Goal: Task Accomplishment & Management: Manage account settings

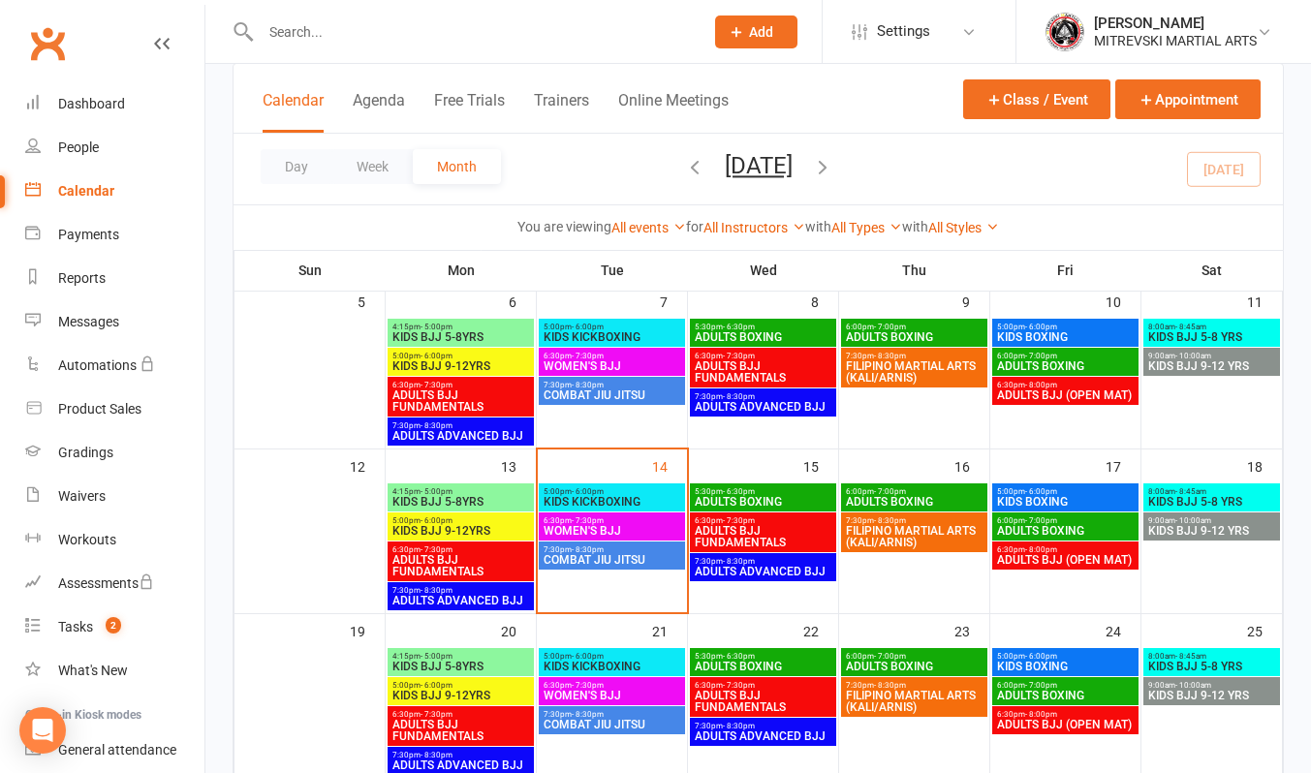
scroll to position [291, 0]
click at [620, 501] on span "KIDS KICKBOXING" at bounding box center [612, 502] width 139 height 12
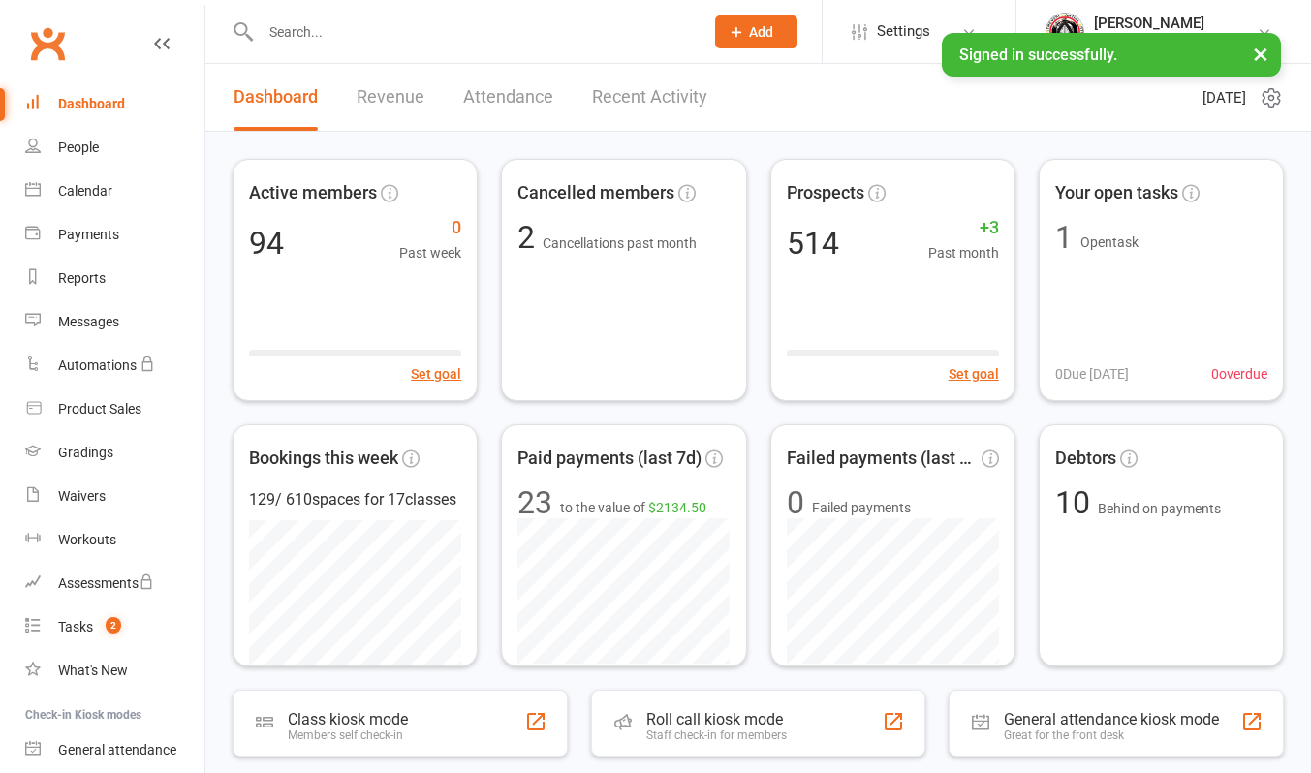
click at [656, 103] on link "Recent Activity" at bounding box center [649, 97] width 115 height 67
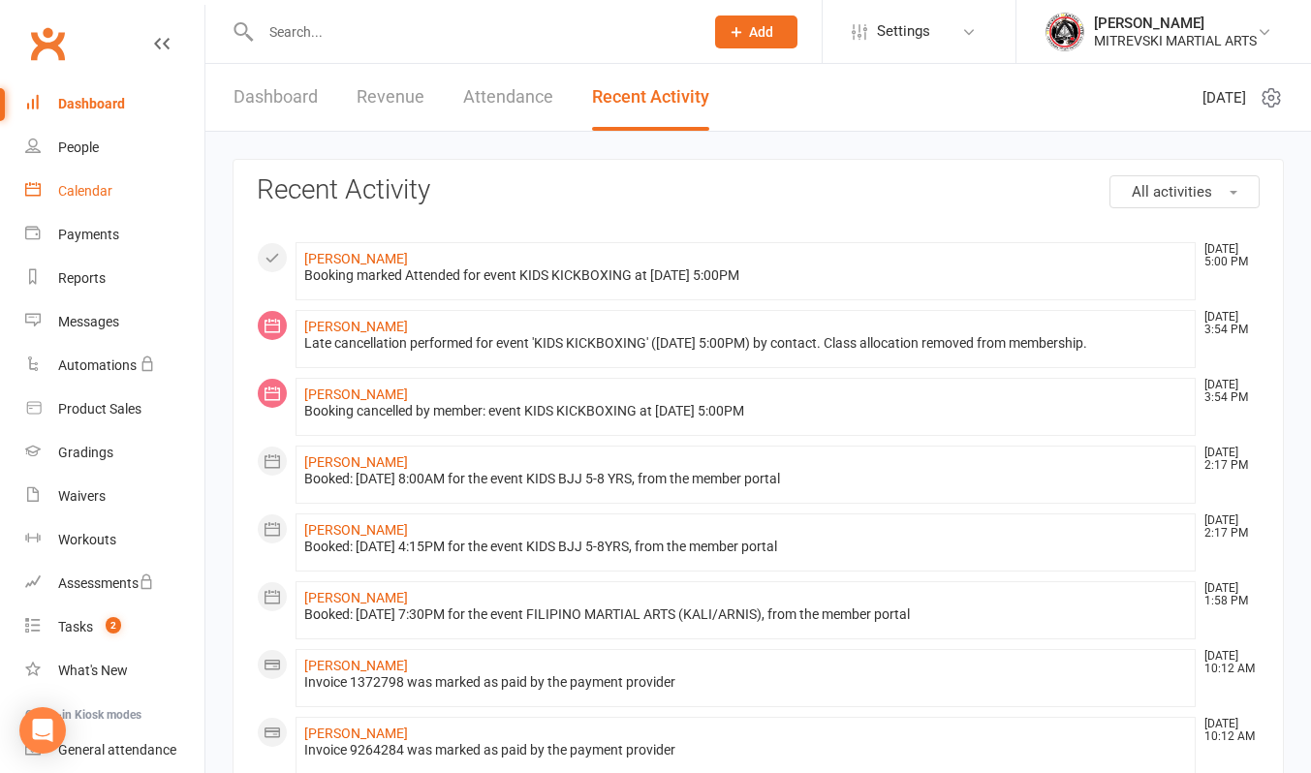
click at [89, 192] on div "Calendar" at bounding box center [85, 191] width 54 height 16
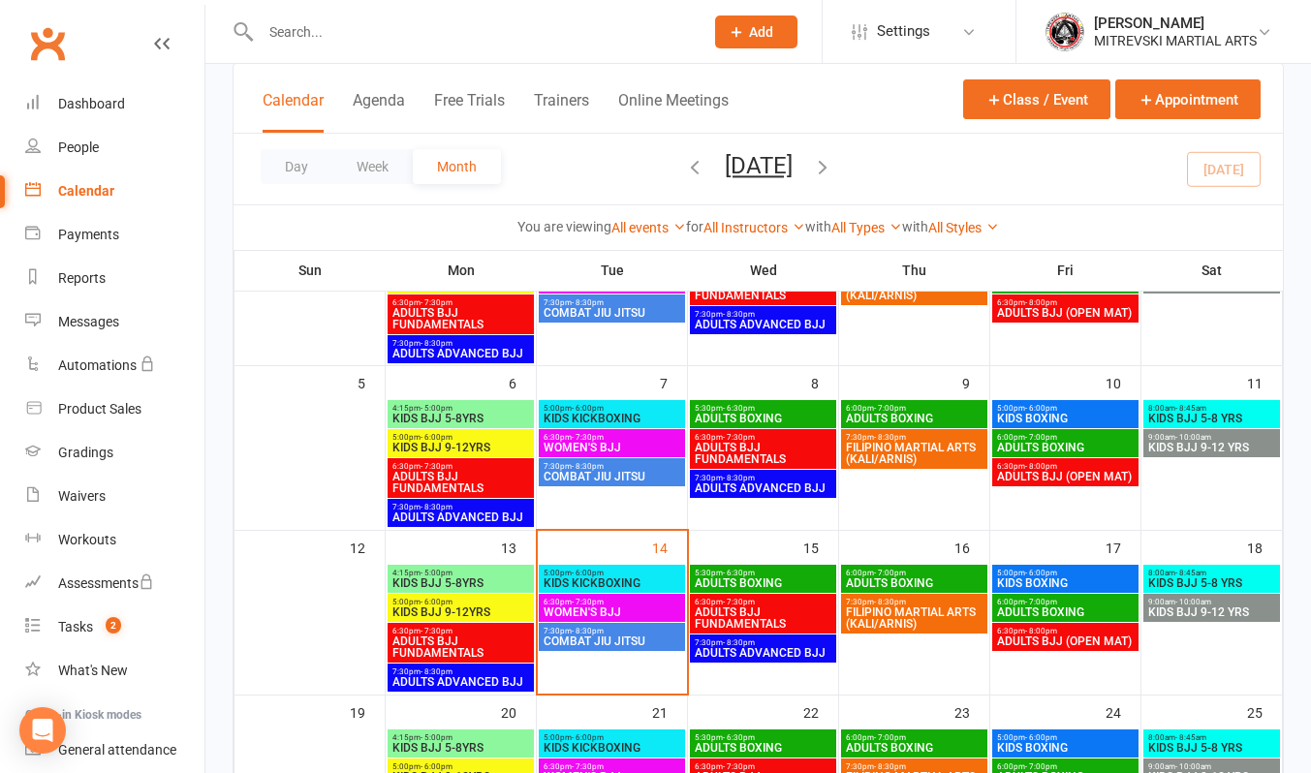
scroll to position [291, 0]
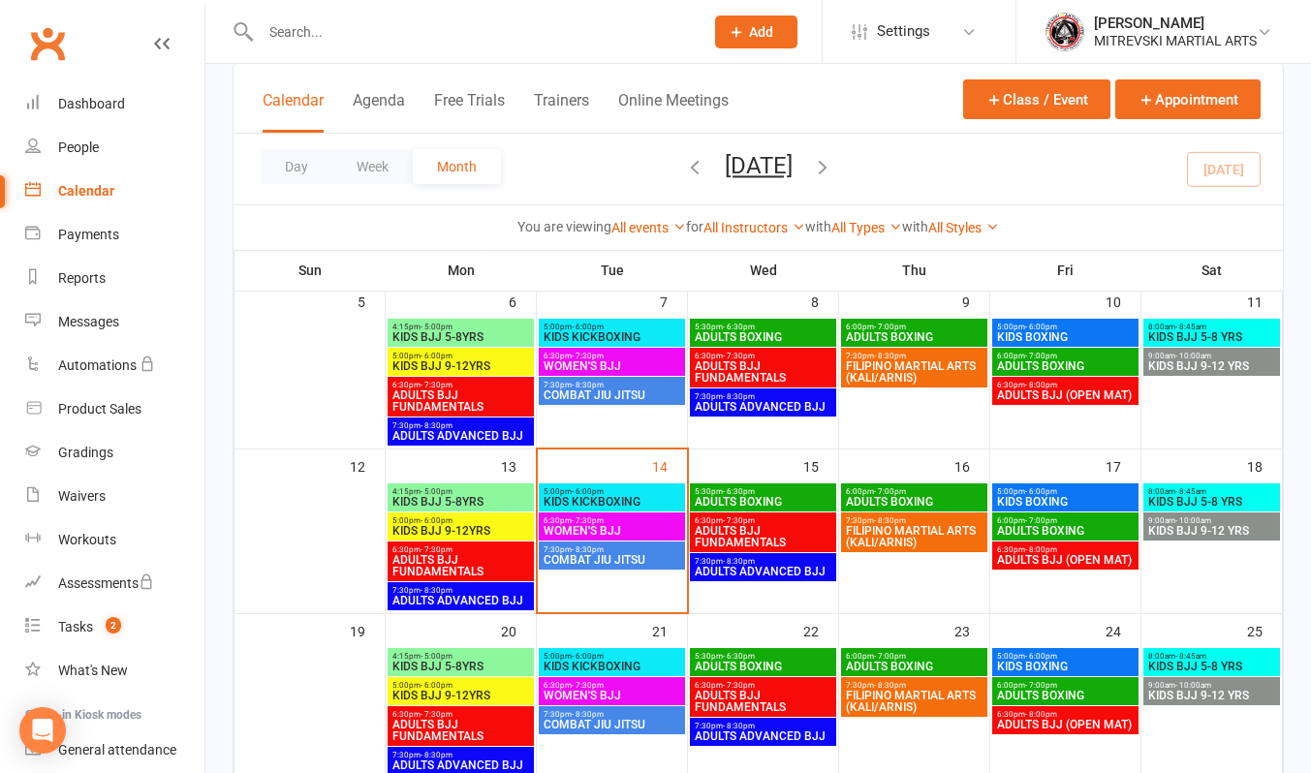
click at [626, 505] on span "KIDS KICKBOXING" at bounding box center [612, 502] width 139 height 12
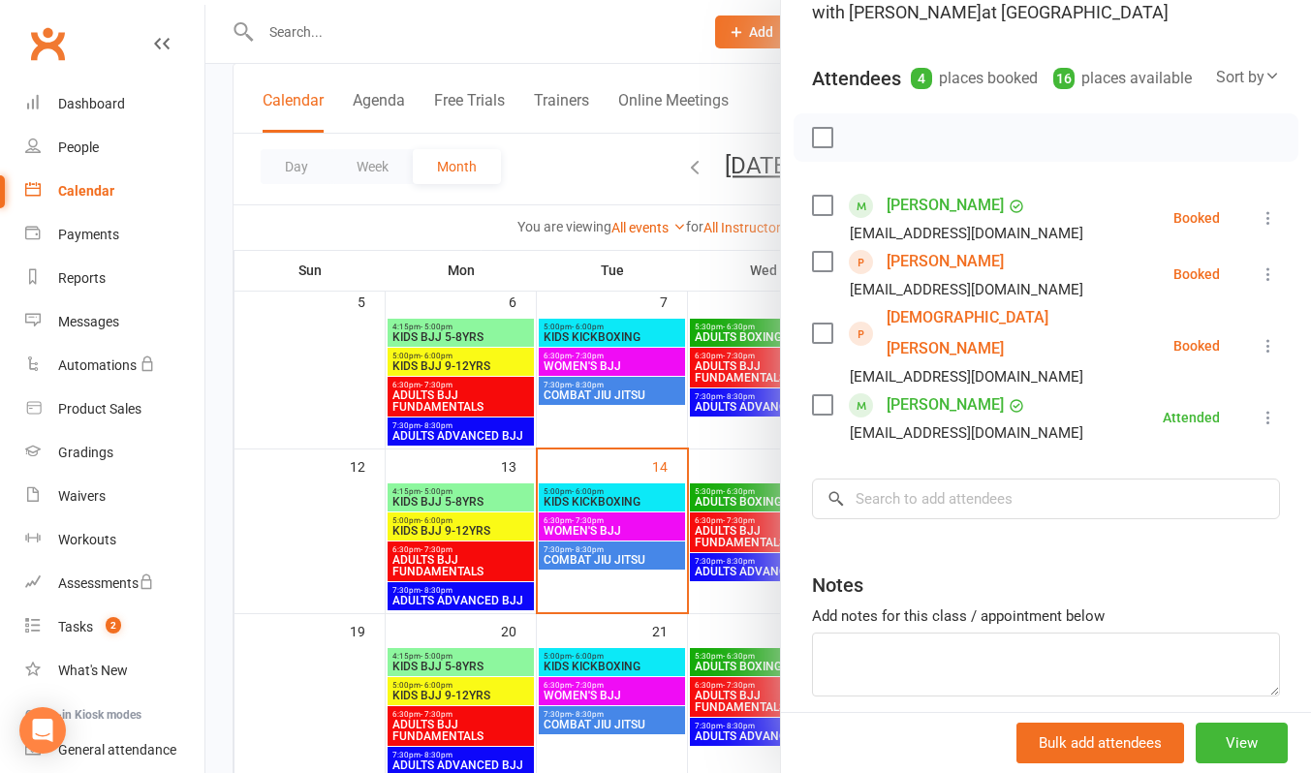
scroll to position [194, 0]
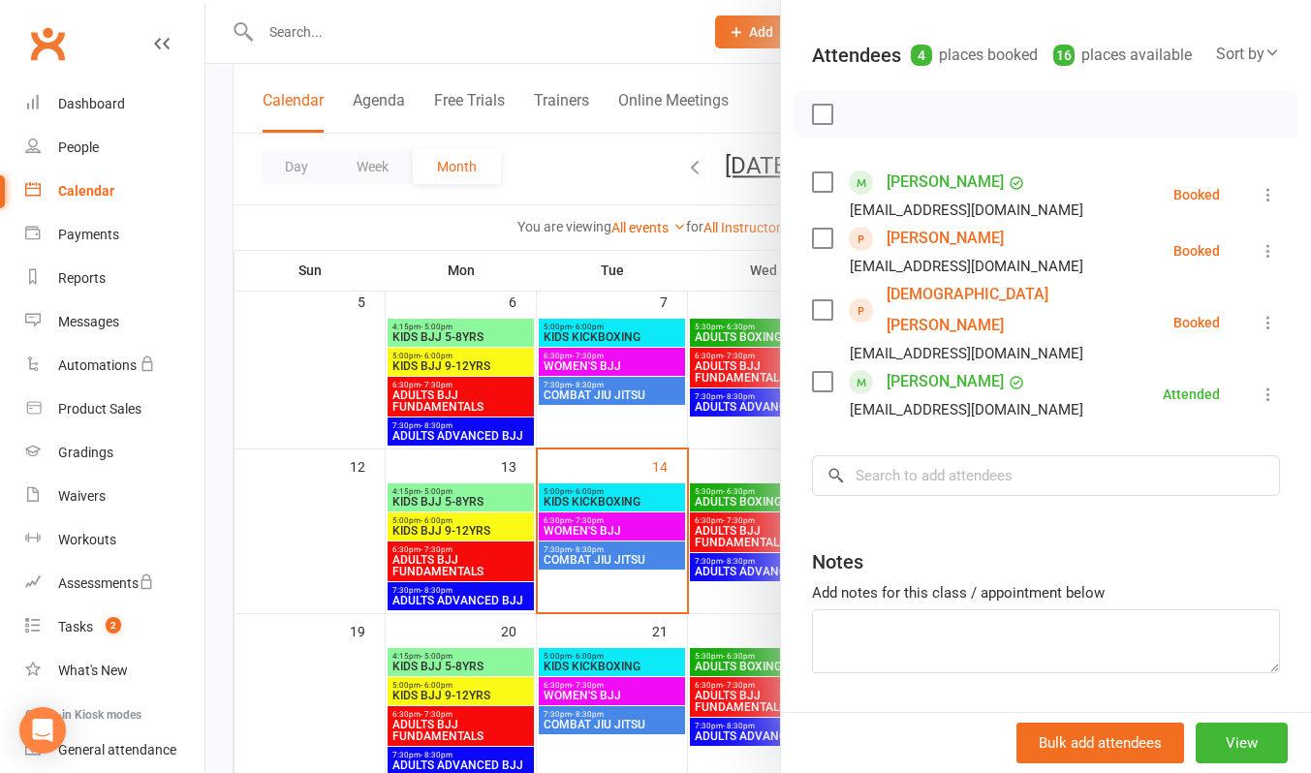
click at [1259, 204] on icon at bounding box center [1268, 194] width 19 height 19
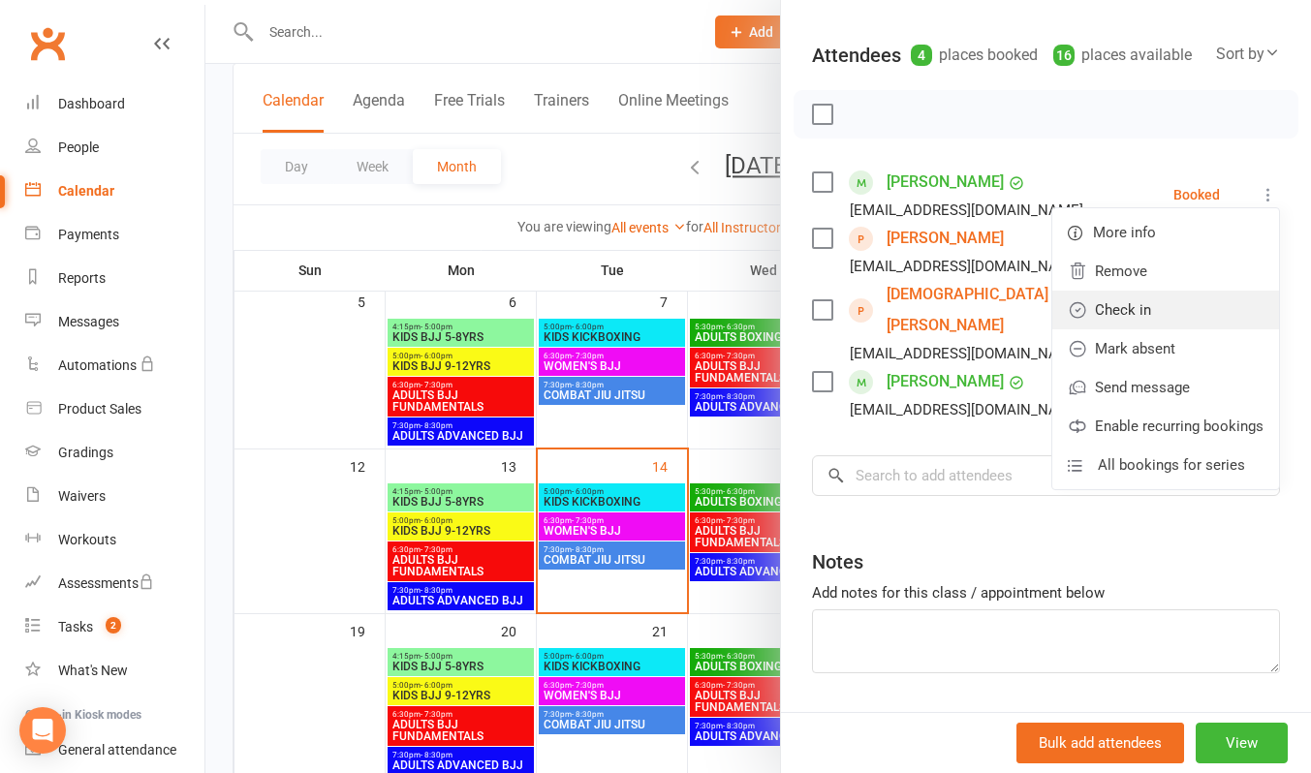
click at [1162, 329] on link "Check in" at bounding box center [1165, 310] width 227 height 39
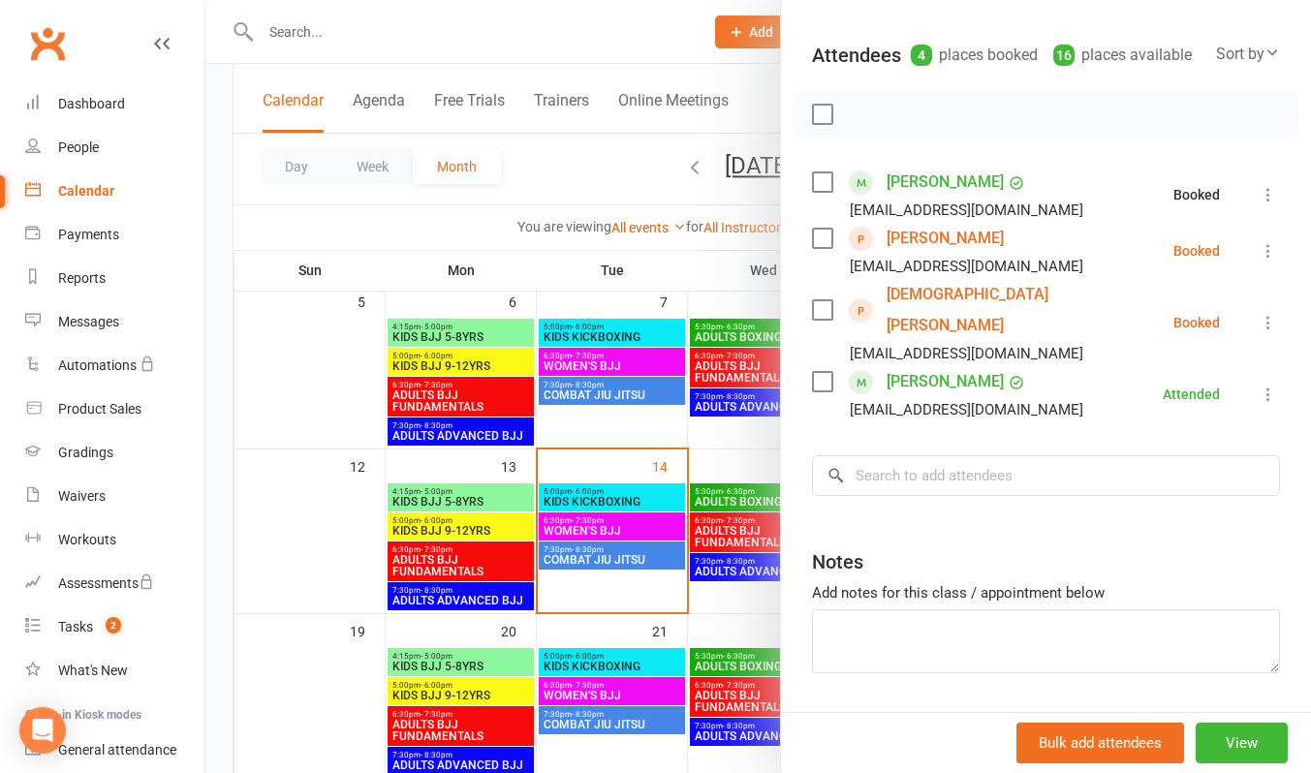
click at [1259, 261] on icon at bounding box center [1268, 250] width 19 height 19
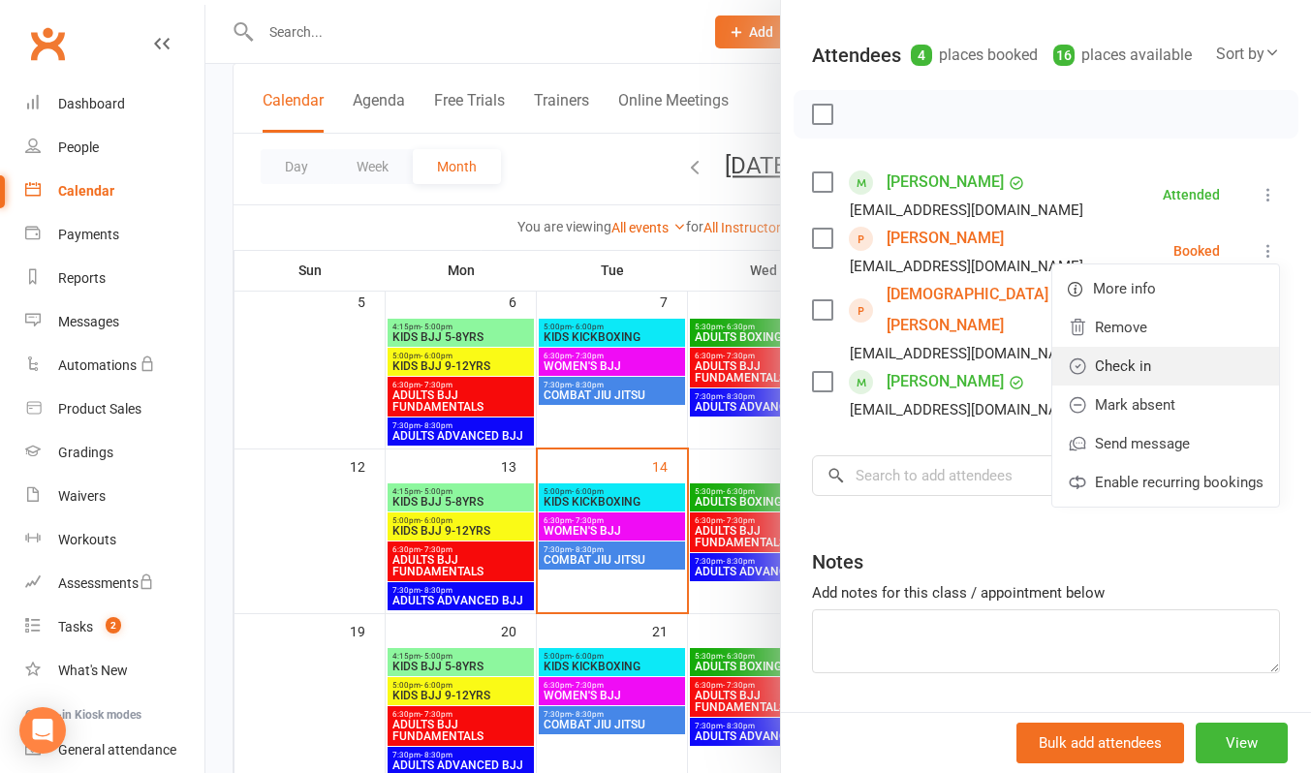
click at [1166, 386] on link "Check in" at bounding box center [1165, 366] width 227 height 39
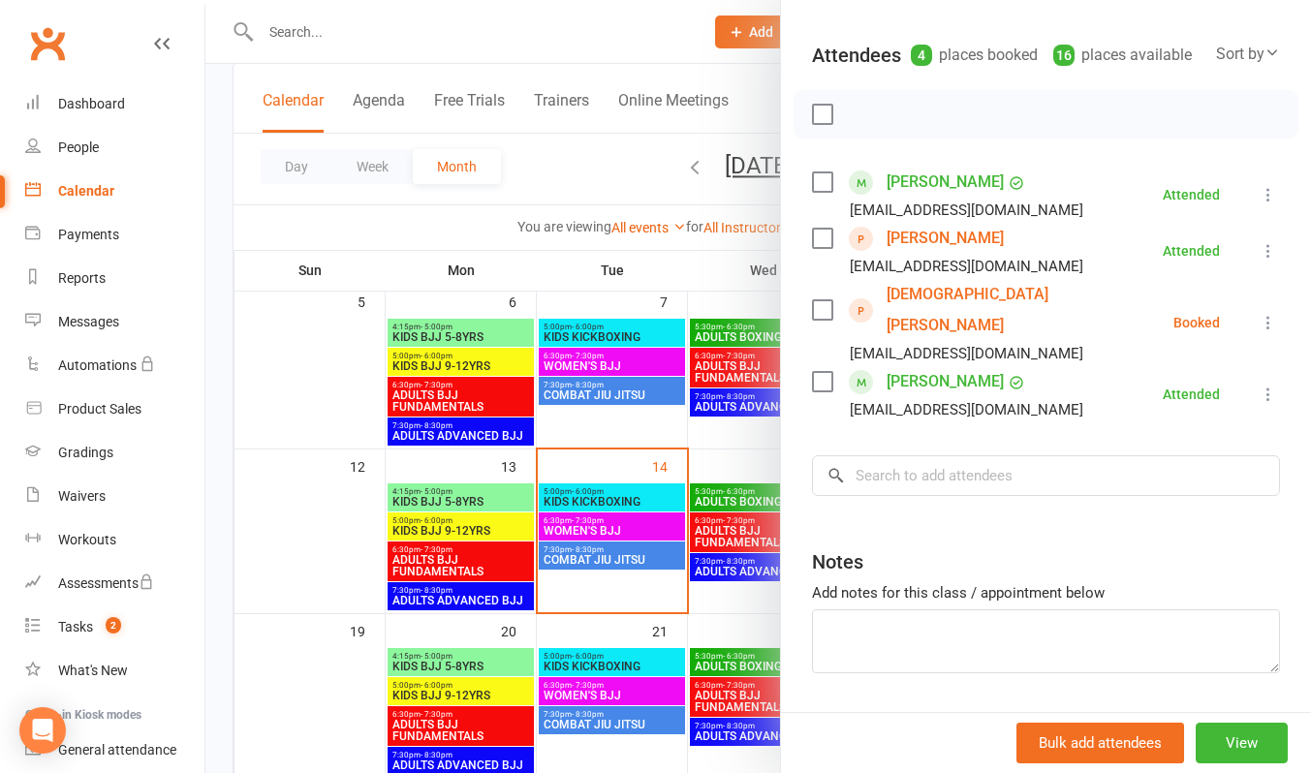
click at [1259, 332] on icon at bounding box center [1268, 322] width 19 height 19
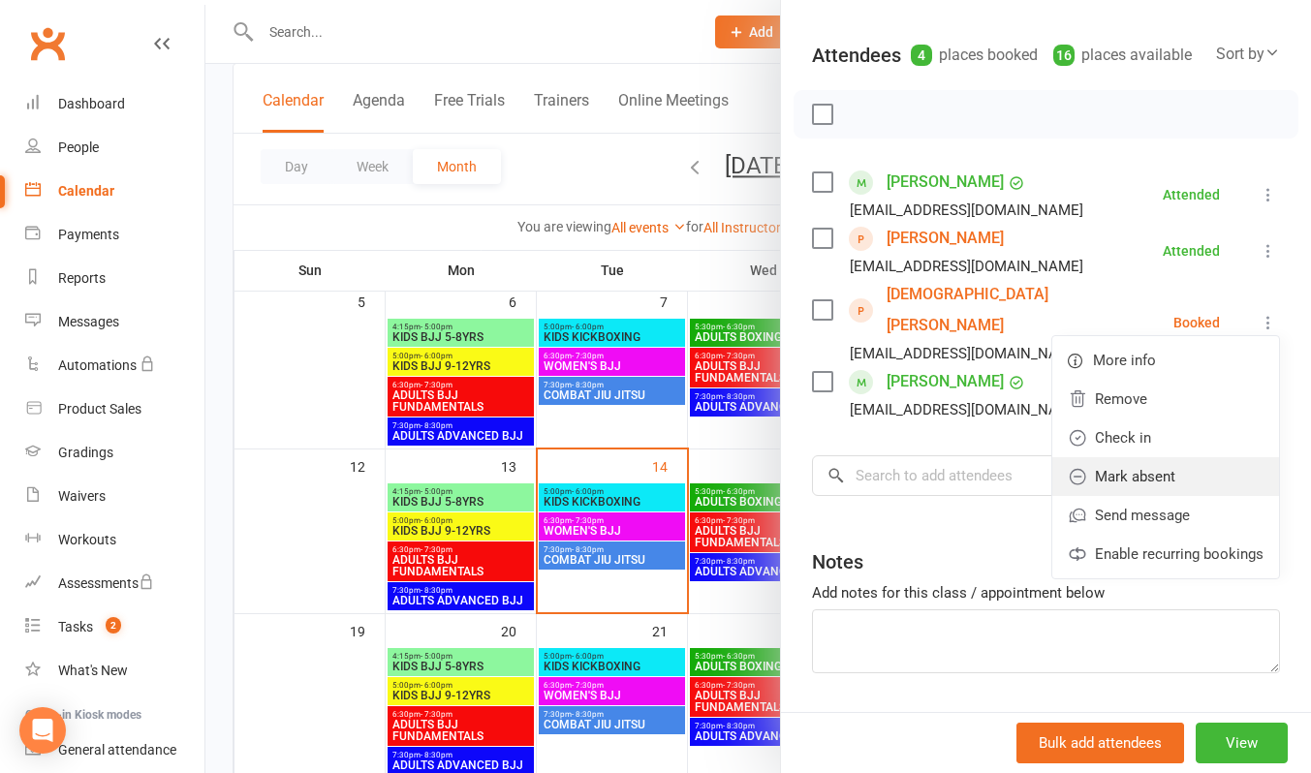
click at [1153, 486] on link "Mark absent" at bounding box center [1165, 476] width 227 height 39
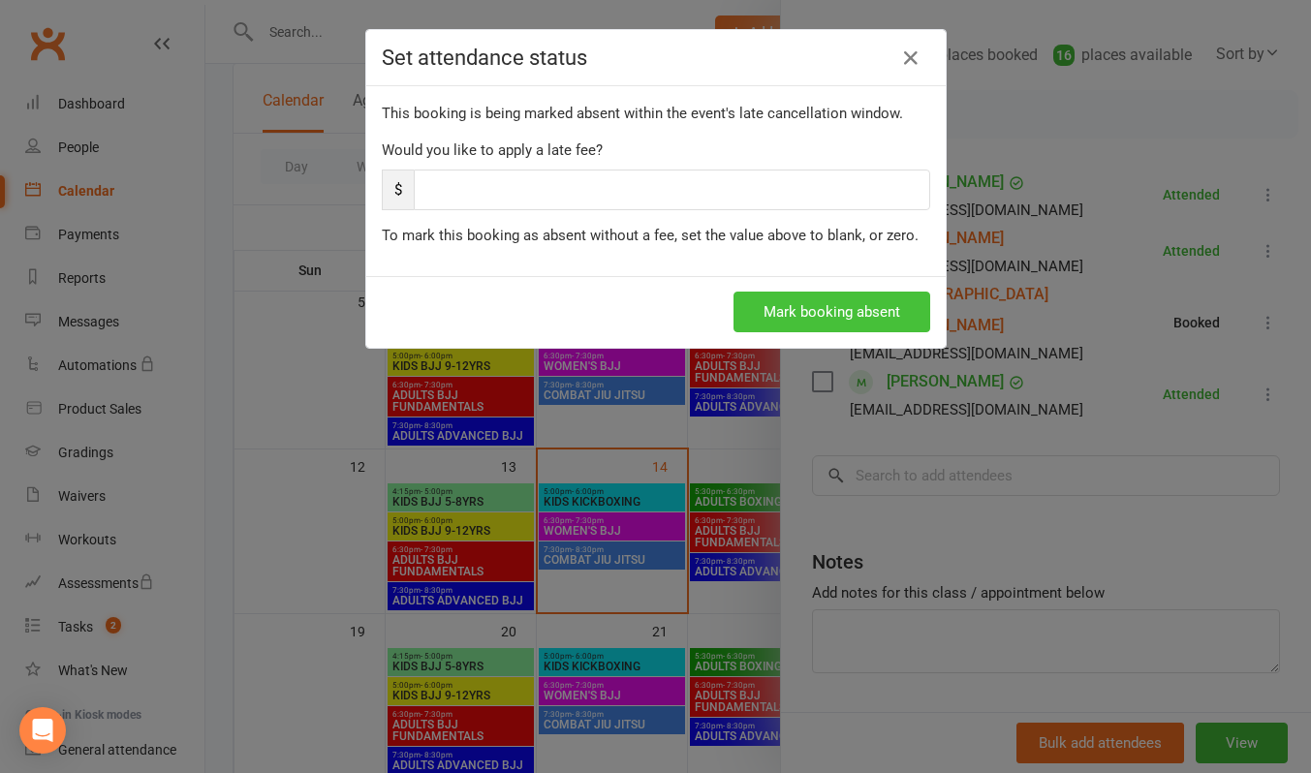
click at [836, 316] on button "Mark booking absent" at bounding box center [831, 312] width 197 height 41
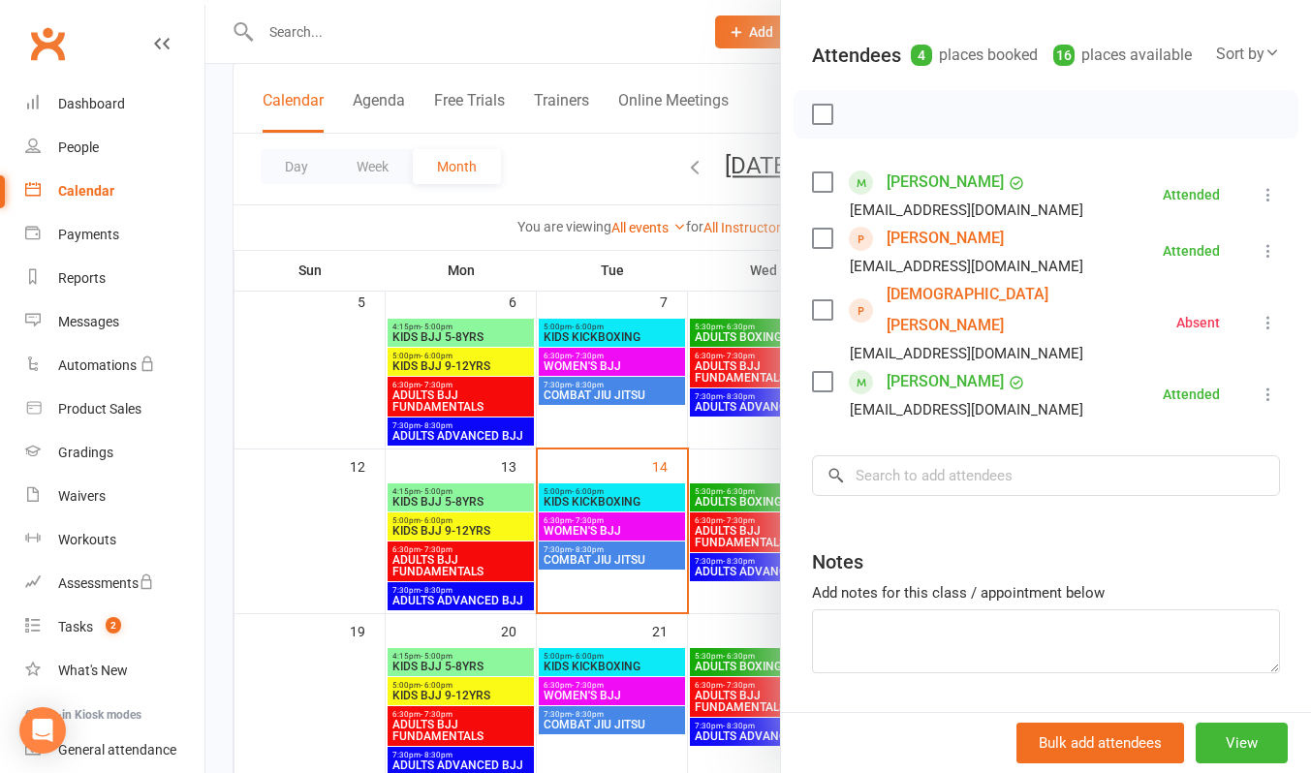
click at [655, 48] on div at bounding box center [758, 386] width 1106 height 773
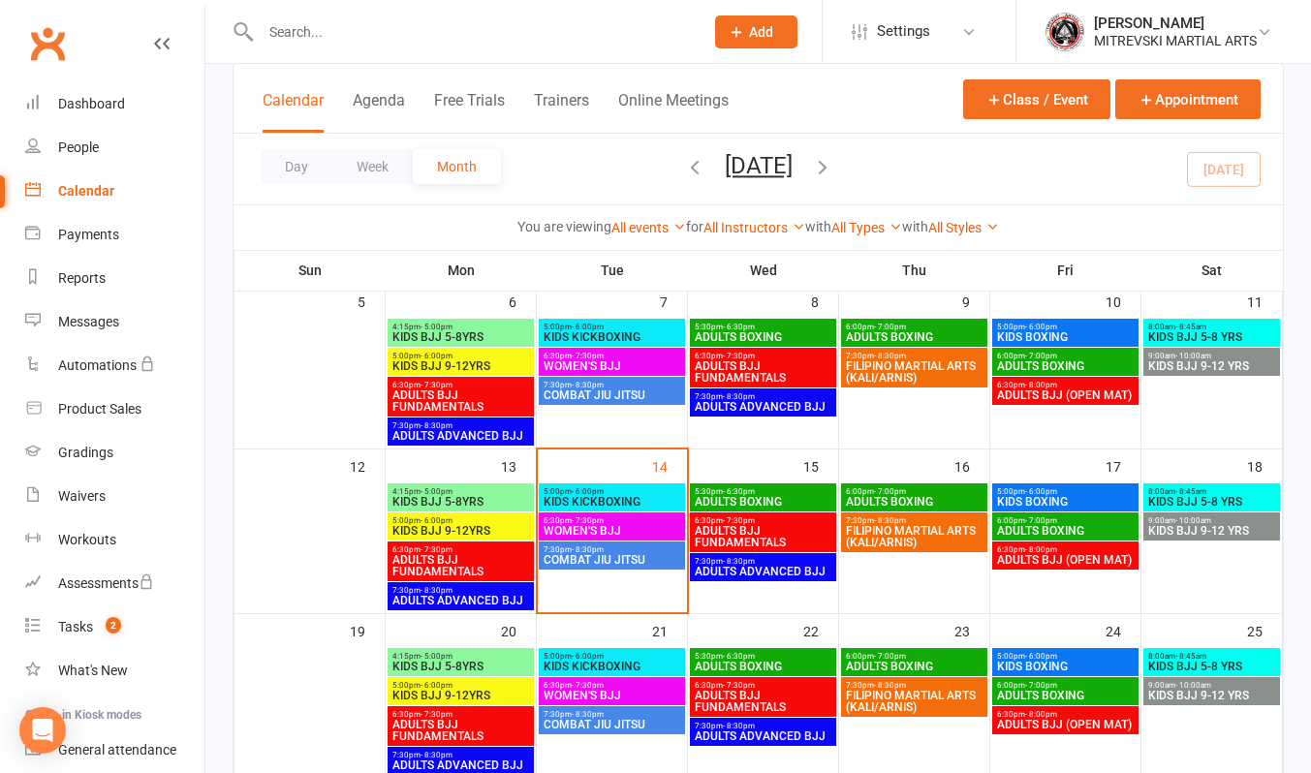
click at [633, 526] on span "WOMEN'S BJJ" at bounding box center [612, 531] width 139 height 12
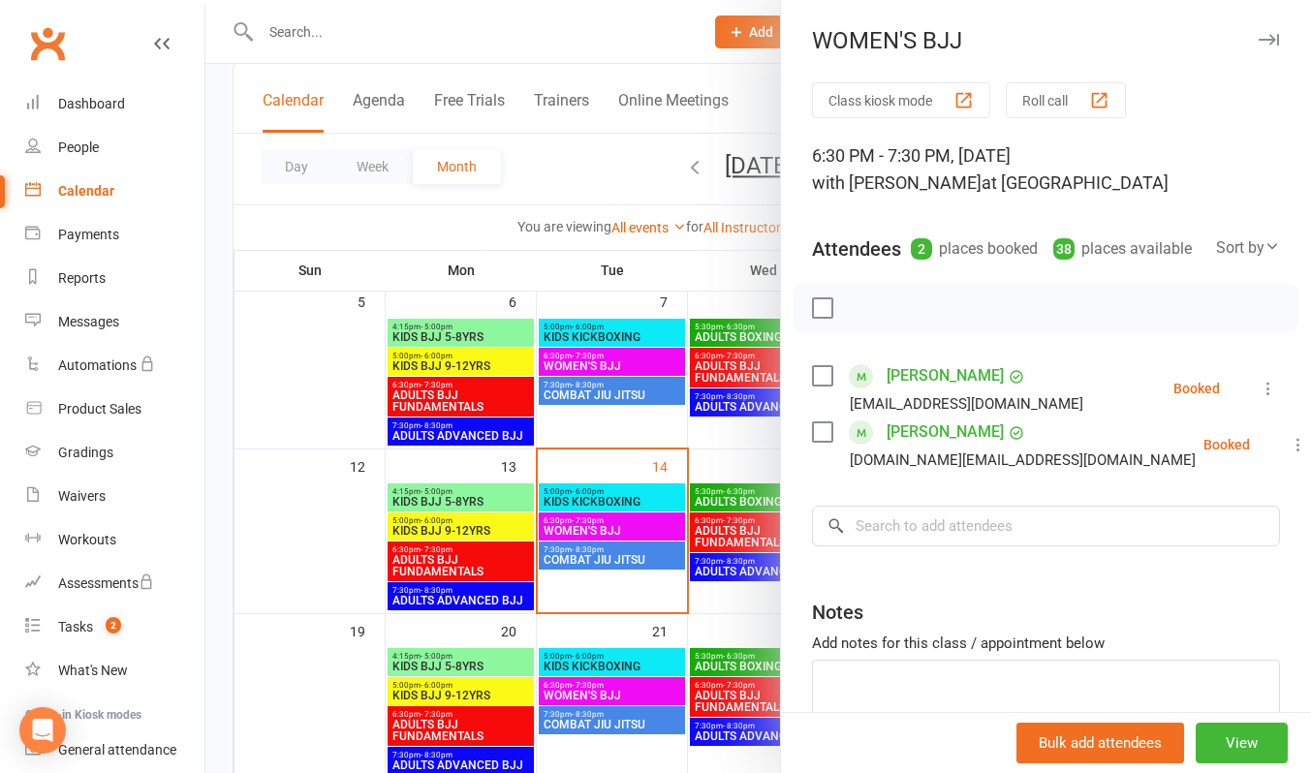
click at [633, 526] on div at bounding box center [758, 386] width 1106 height 773
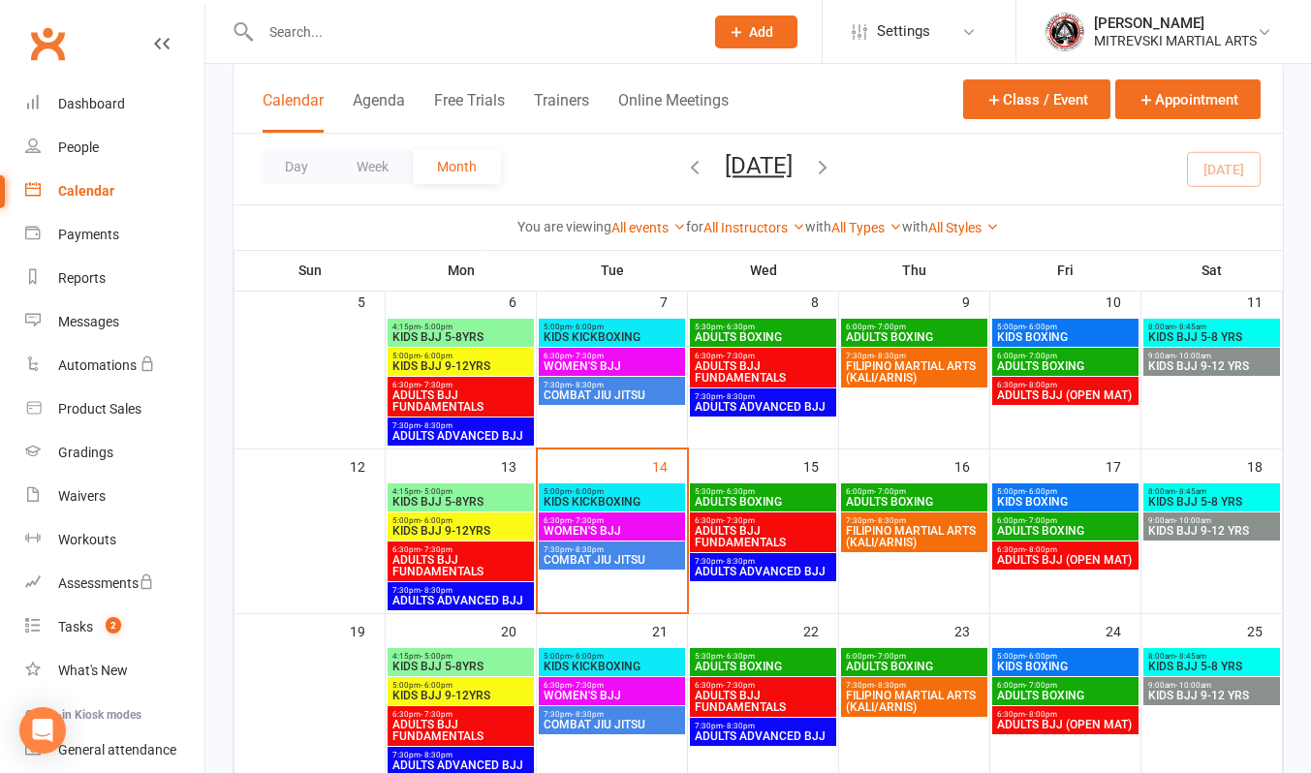
click at [620, 559] on span "COMBAT JIU JITSU" at bounding box center [612, 560] width 139 height 12
